Goal: Information Seeking & Learning: Find specific fact

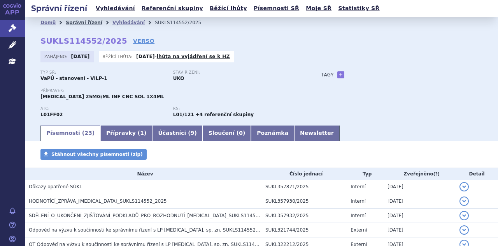
click at [81, 21] on link "Správní řízení" at bounding box center [84, 22] width 37 height 5
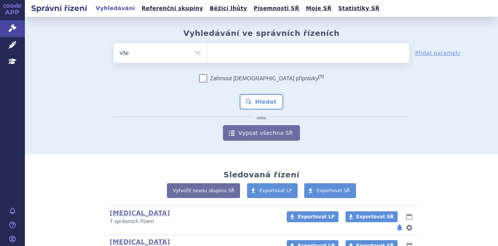
click at [225, 47] on ul at bounding box center [309, 51] width 202 height 16
click at [208, 47] on select at bounding box center [207, 52] width 0 height 19
type input "ke"
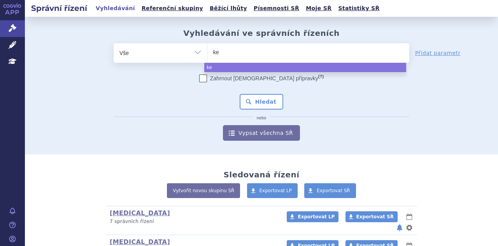
type input "key"
type input "keytru"
type input "[MEDICAL_DATA]"
select select "[MEDICAL_DATA]"
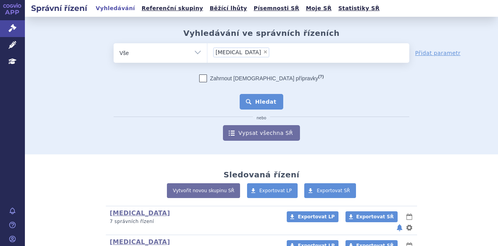
click at [254, 101] on button "Hledat" at bounding box center [262, 102] width 44 height 16
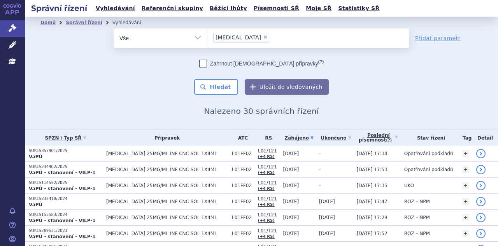
scroll to position [17, 0]
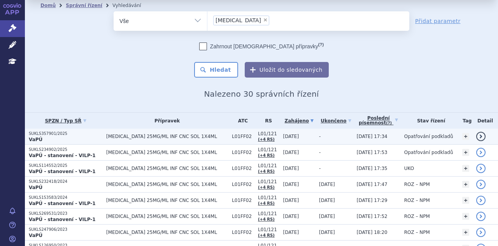
click at [165, 132] on td "[MEDICAL_DATA] 25MG/ML INF CNC SOL 1X4ML" at bounding box center [165, 136] width 126 height 16
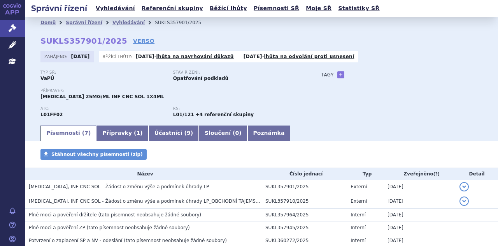
scroll to position [74, 0]
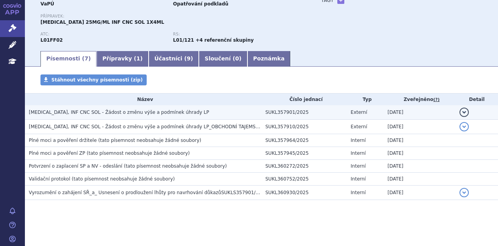
click at [155, 114] on span "KEYTRUDA, INF CNC SOL - Žádost o změnu výše a podmínek úhrady LP" at bounding box center [119, 111] width 180 height 5
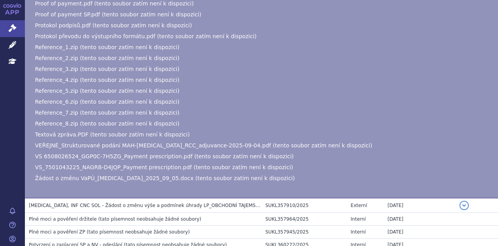
scroll to position [218, 0]
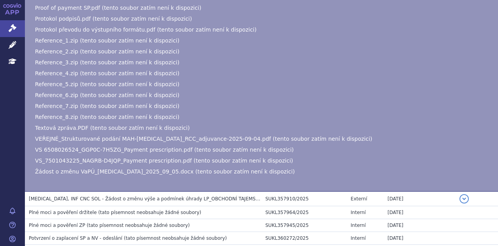
click at [196, 140] on span "VEŘEJNÉ_Strukturované podání MAH-Keytruda_RCC_adjuvance-2025-09-04.pdf (tento s…" at bounding box center [204, 138] width 338 height 6
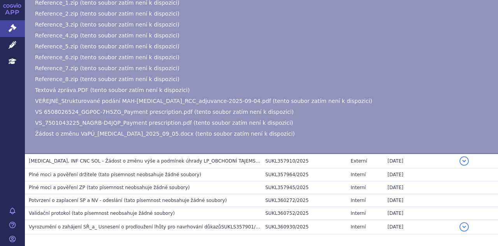
scroll to position [256, 0]
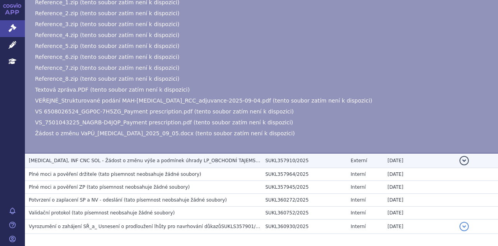
click at [178, 161] on span "KEYTRUDA, INF CNC SOL - Žádost o změnu výše a podmínek úhrady LP_OBCHODNÍ TAJEM…" at bounding box center [146, 160] width 234 height 5
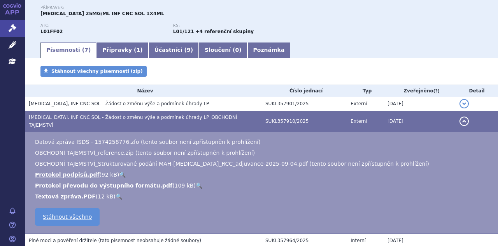
scroll to position [83, 0]
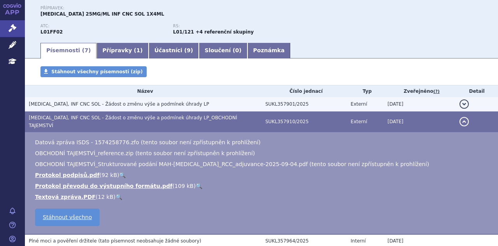
click at [175, 103] on span "KEYTRUDA, INF CNC SOL - Žádost o změnu výše a podmínek úhrady LP" at bounding box center [119, 103] width 180 height 5
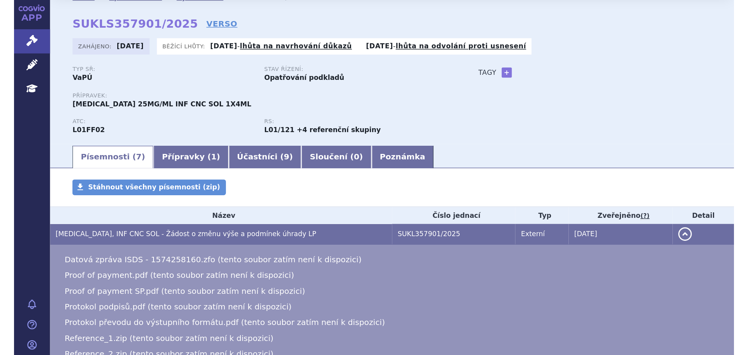
scroll to position [0, 0]
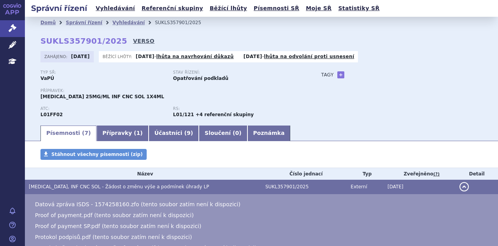
click at [133, 44] on link "VERSO" at bounding box center [143, 41] width 21 height 8
drag, startPoint x: 112, startPoint y: 38, endPoint x: 36, endPoint y: 39, distance: 76.3
click at [36, 39] on div "Domů Správní řízení Vyhledávání SUKLS357901/2025 SUKLS357901/2025 VERSO Zahájen…" at bounding box center [261, 76] width 473 height 96
copy strong "SUKLS357901/2025"
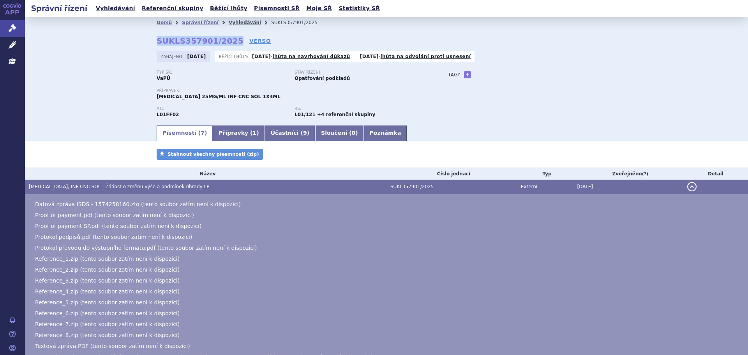
click at [229, 23] on link "Vyhledávání" at bounding box center [245, 22] width 32 height 5
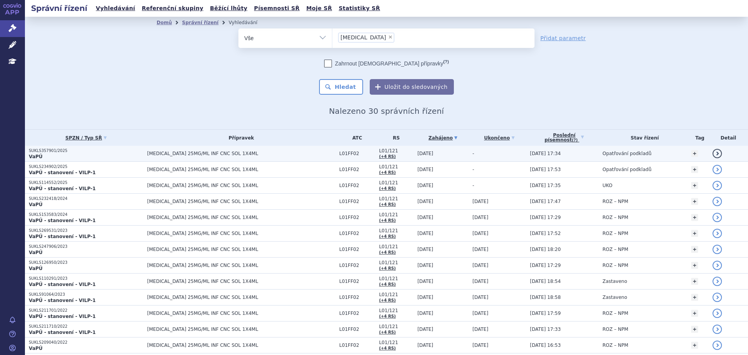
click at [259, 153] on span "KEYTRUDA 25MG/ML INF CNC SOL 1X4ML" at bounding box center [241, 153] width 188 height 5
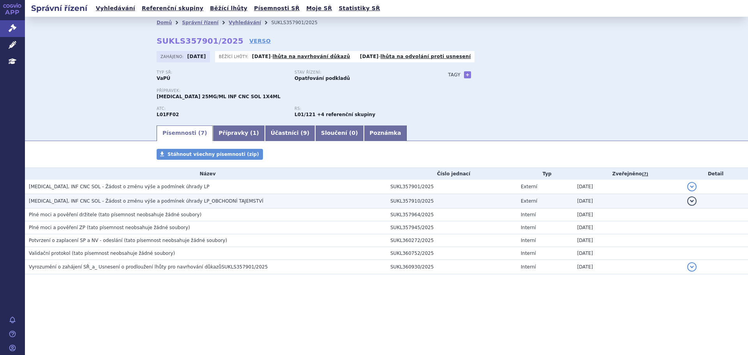
click at [147, 202] on span "KEYTRUDA, INF CNC SOL - Žádost o změnu výše a podmínek úhrady LP_OBCHODNÍ TAJEM…" at bounding box center [146, 200] width 234 height 5
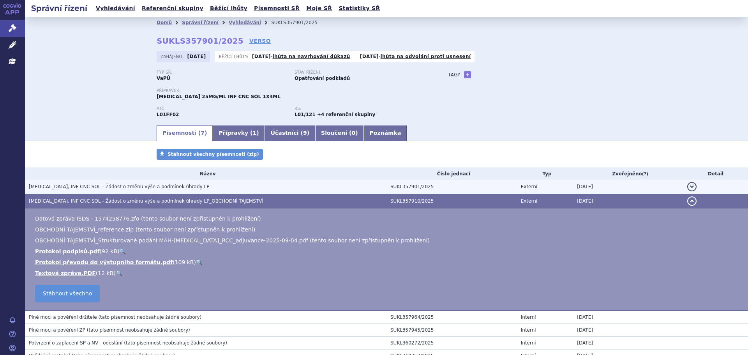
click at [145, 186] on span "KEYTRUDA, INF CNC SOL - Žádost o změnu výše a podmínek úhrady LP" at bounding box center [119, 186] width 180 height 5
